Goal: Information Seeking & Learning: Learn about a topic

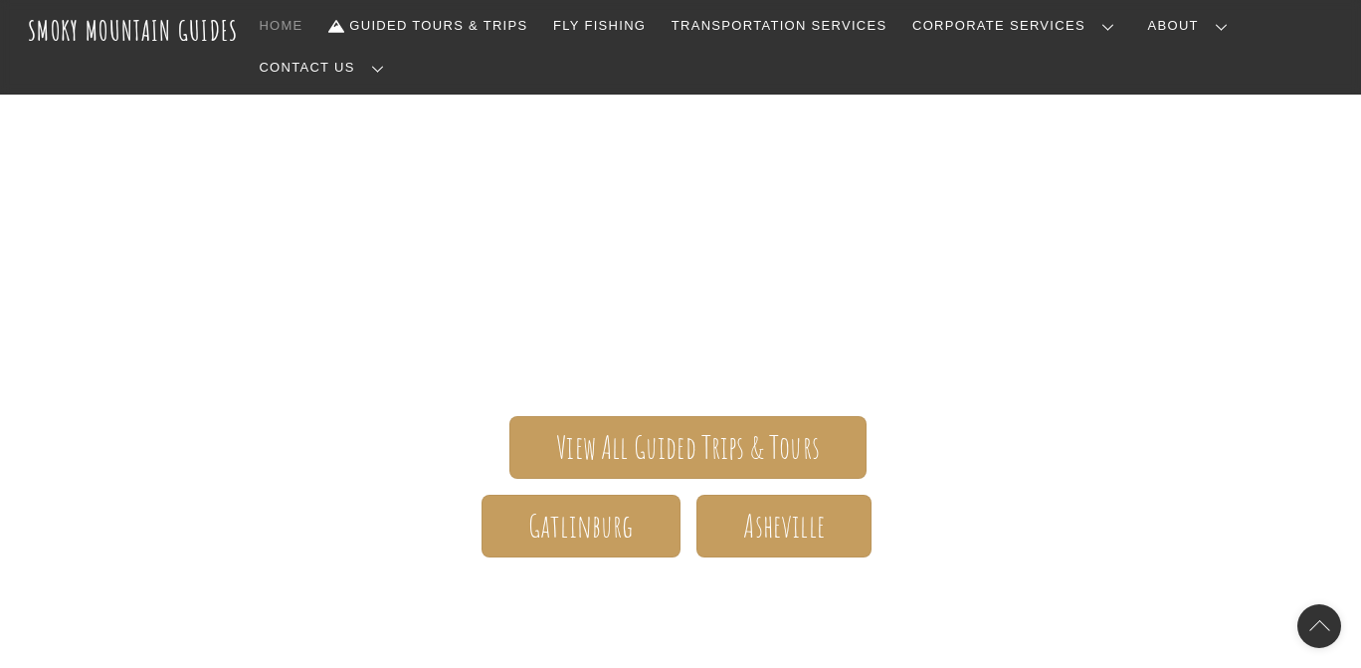
scroll to position [193, 0]
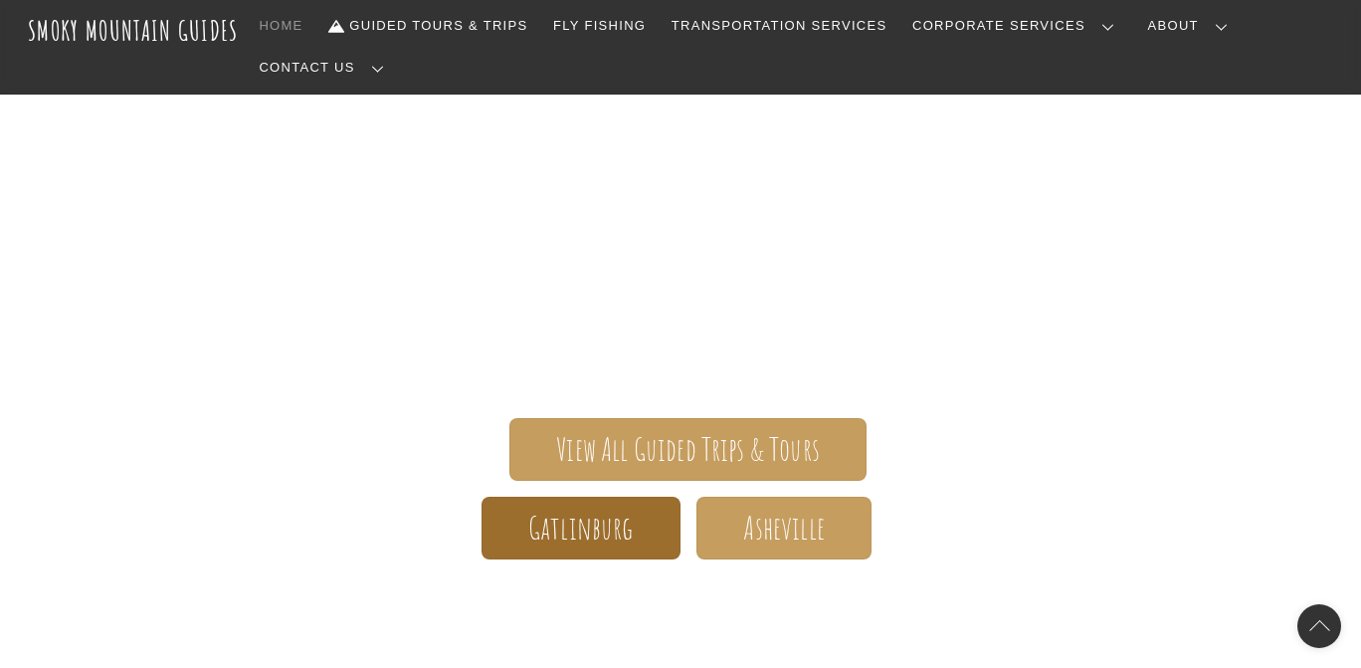
click at [598, 517] on span "Gatlinburg" at bounding box center [580, 527] width 105 height 21
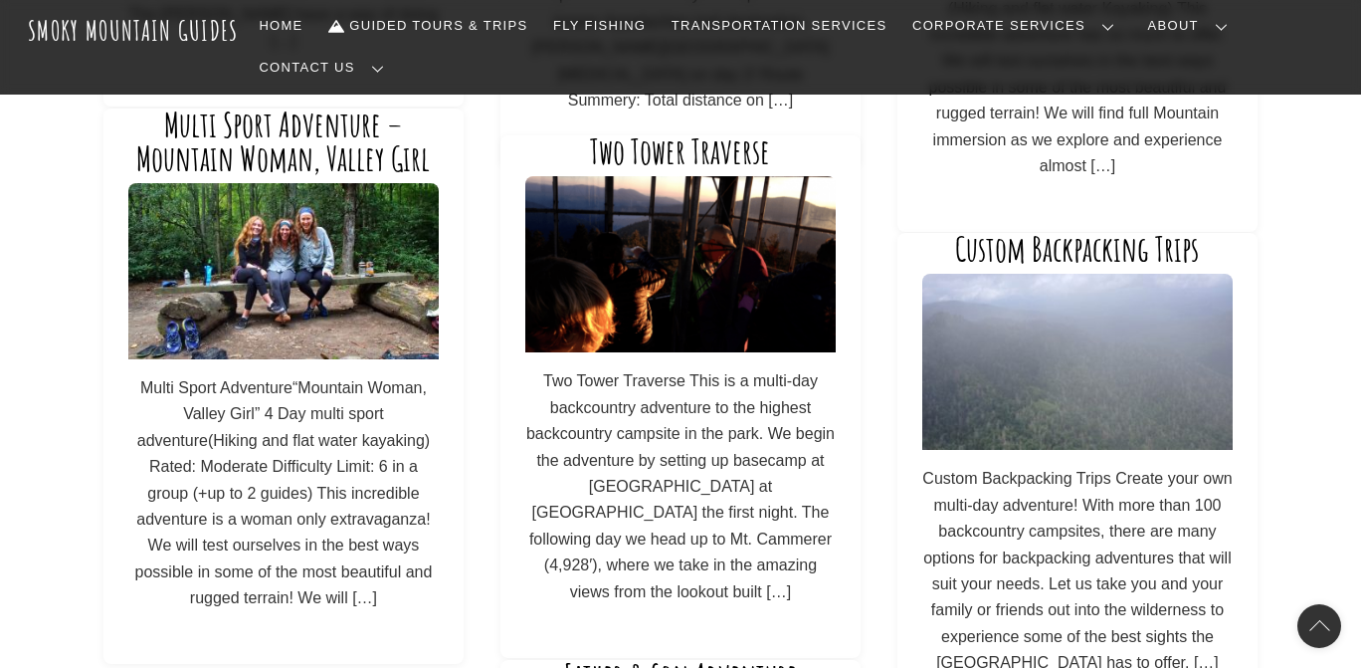
scroll to position [1170, 0]
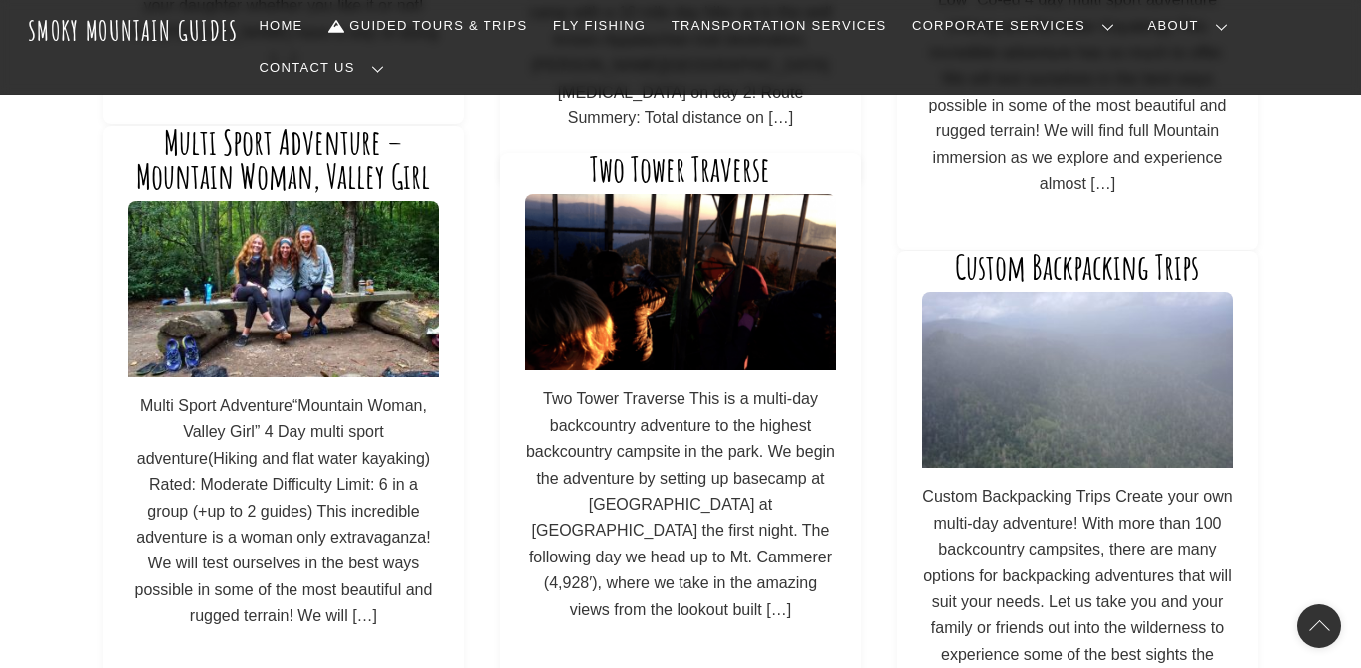
click at [359, 585] on p "Multi Sport Adventure“Mountain Woman, Valley Girl” 4 Day multi sport adventure(…" at bounding box center [282, 511] width 309 height 237
click at [335, 141] on link "Multi Sport Adventure – Mountain Woman, Valley Girl" at bounding box center [283, 159] width 294 height 76
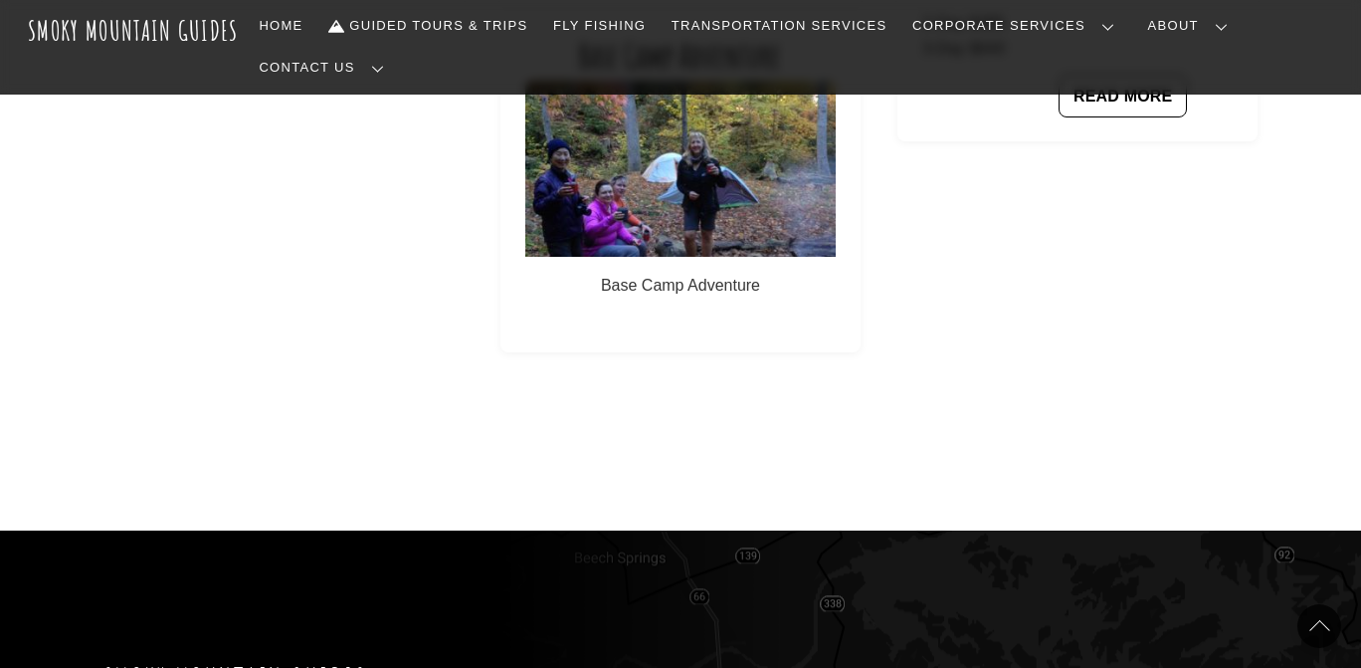
scroll to position [2348, 0]
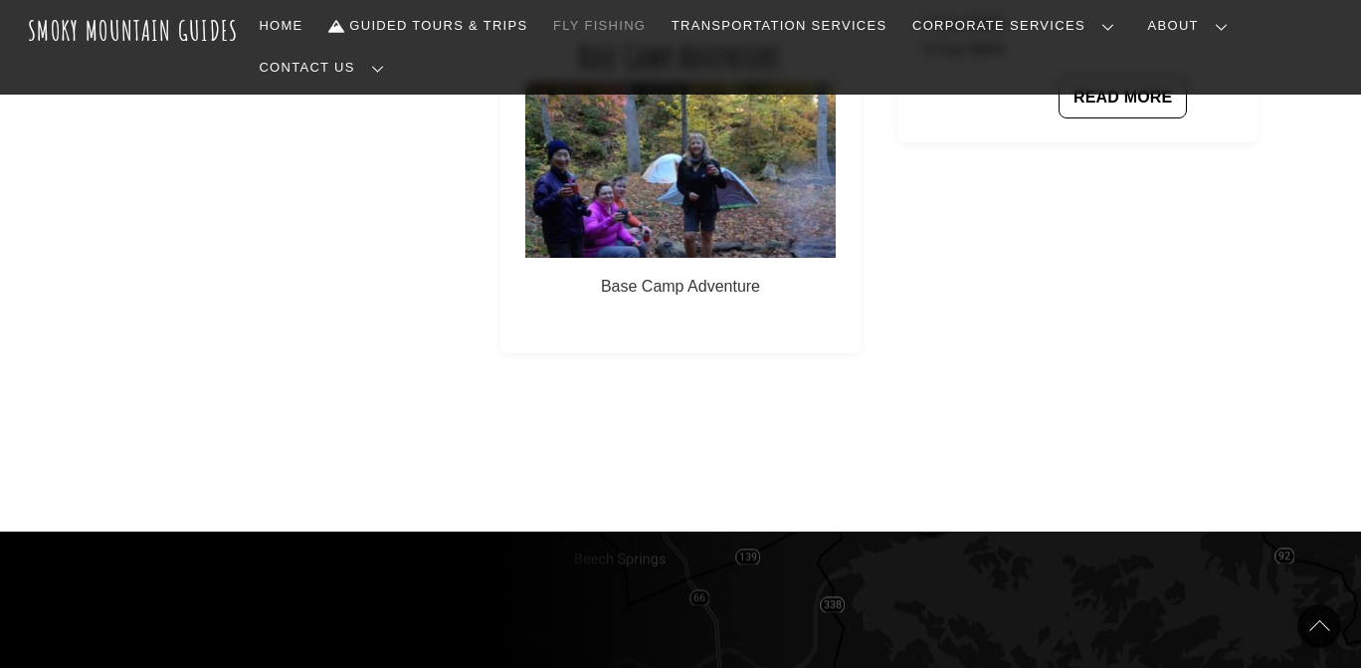
click at [654, 14] on link "Fly Fishing" at bounding box center [599, 26] width 108 height 42
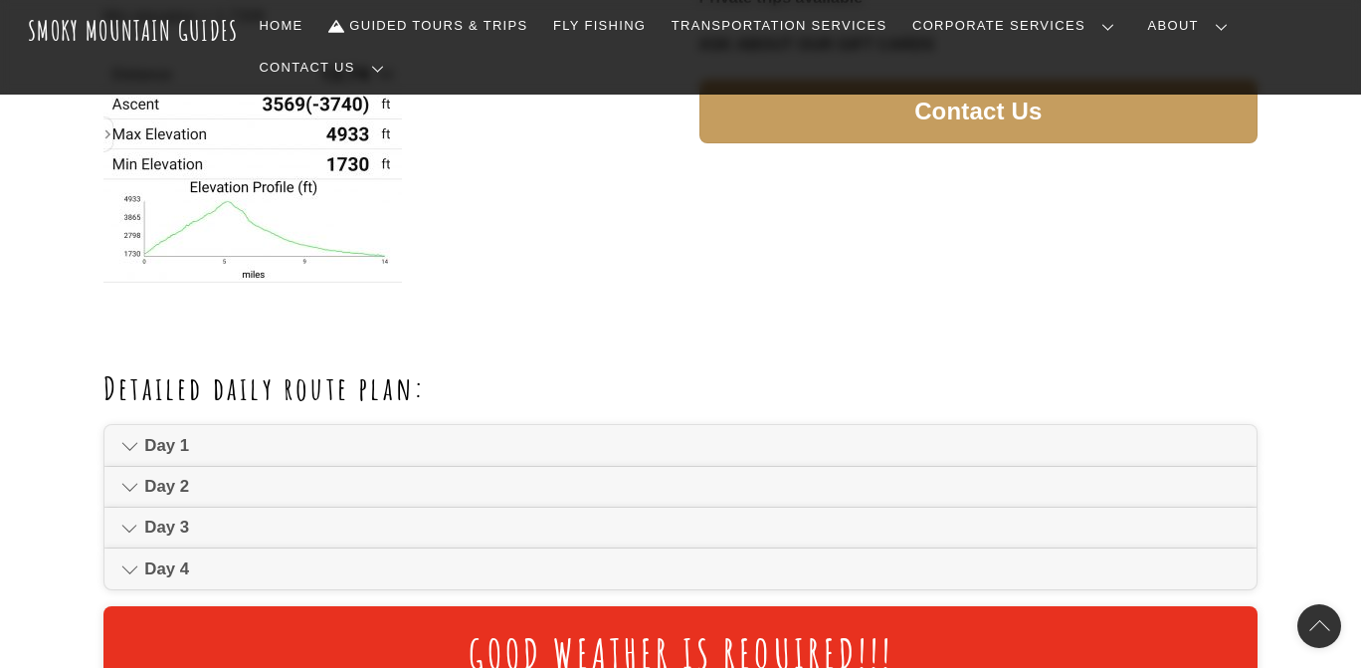
scroll to position [1187, 0]
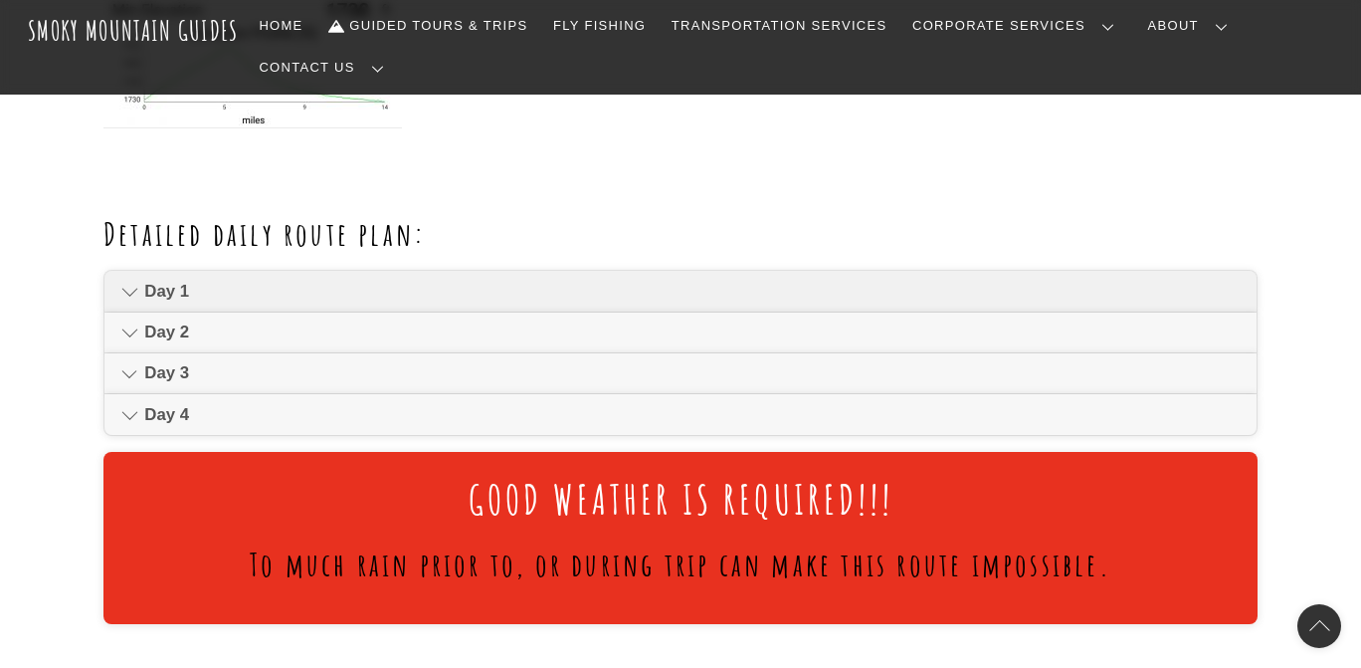
click at [129, 271] on link "Day 1" at bounding box center [680, 291] width 1152 height 40
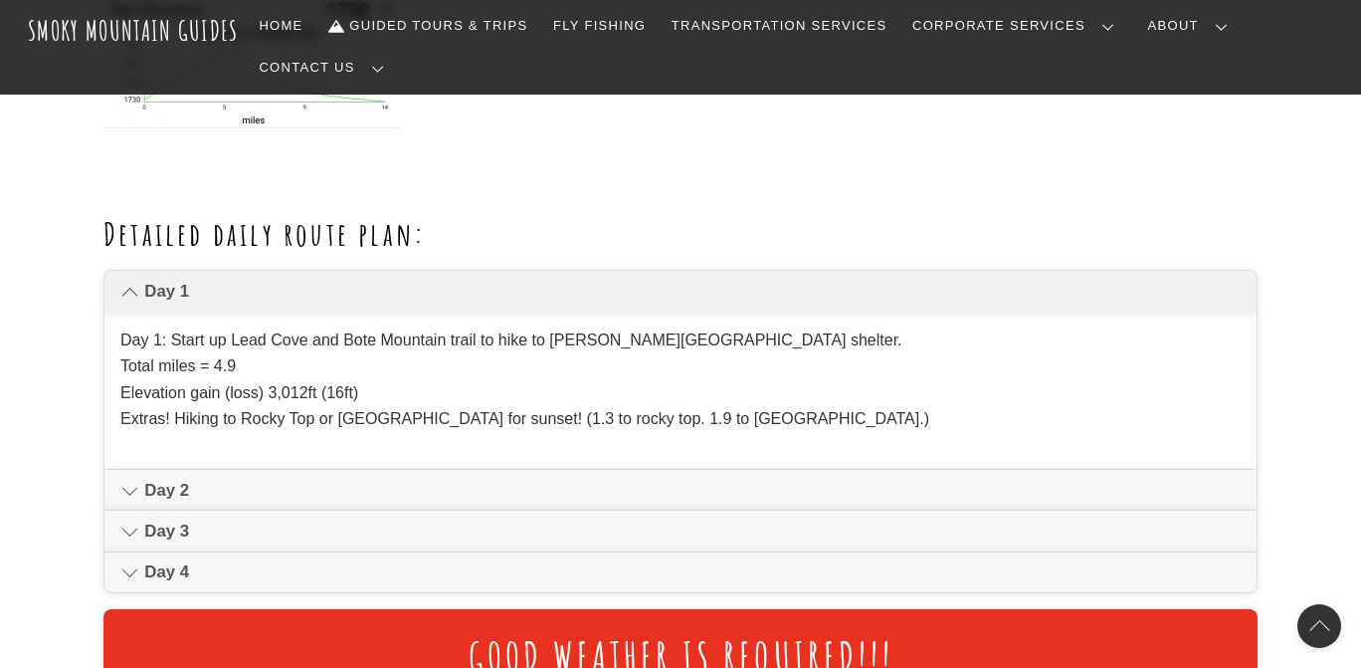
click at [129, 280] on icon at bounding box center [129, 292] width 17 height 24
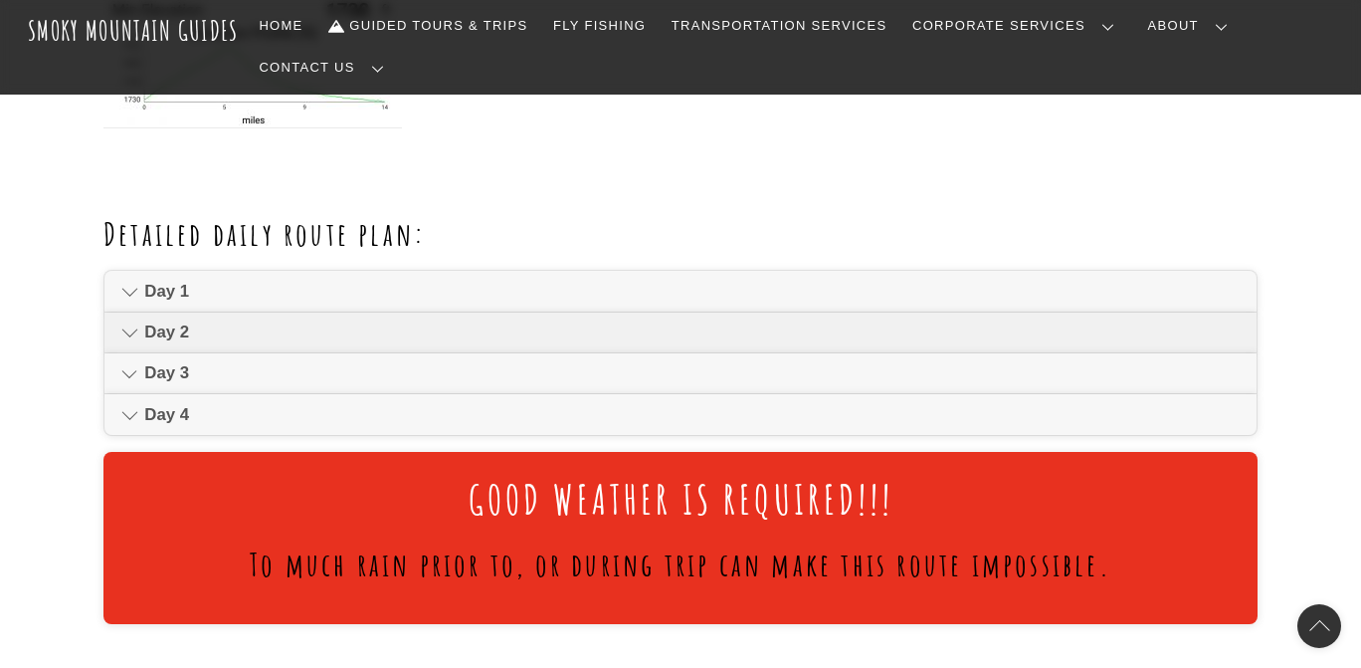
click at [132, 320] on icon at bounding box center [129, 332] width 17 height 24
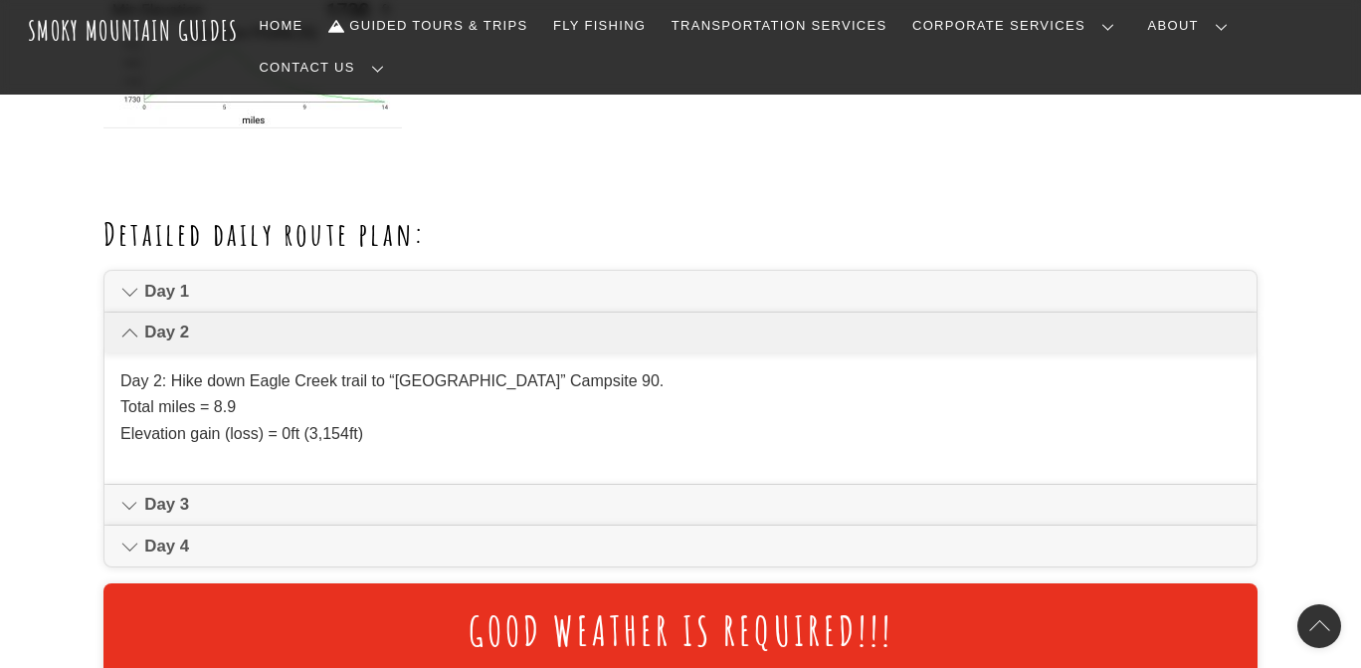
click at [127, 320] on icon at bounding box center [129, 332] width 17 height 24
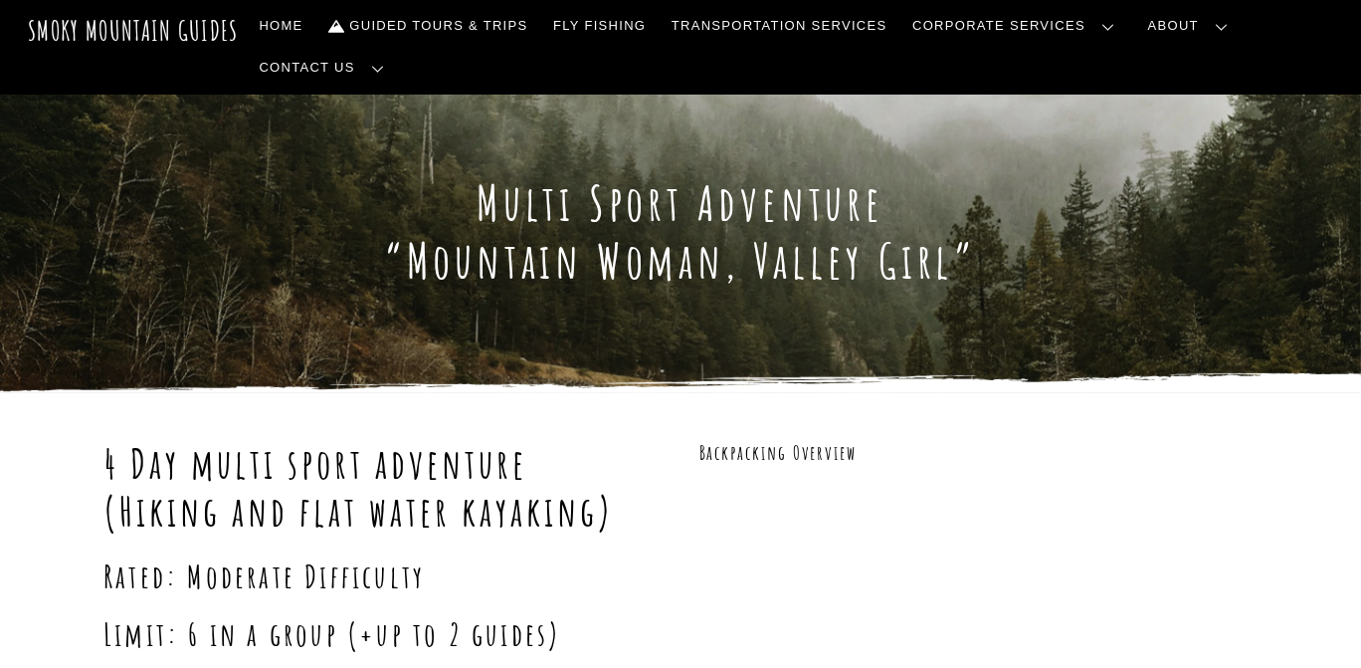
scroll to position [0, 0]
